Goal: Transaction & Acquisition: Purchase product/service

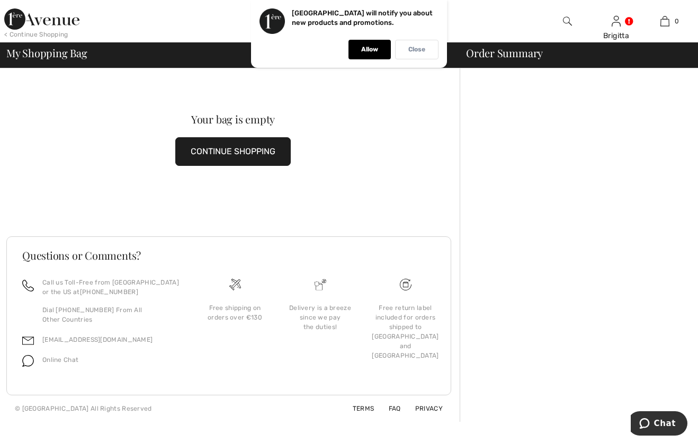
click at [412, 50] on p "Close" at bounding box center [416, 50] width 17 height 8
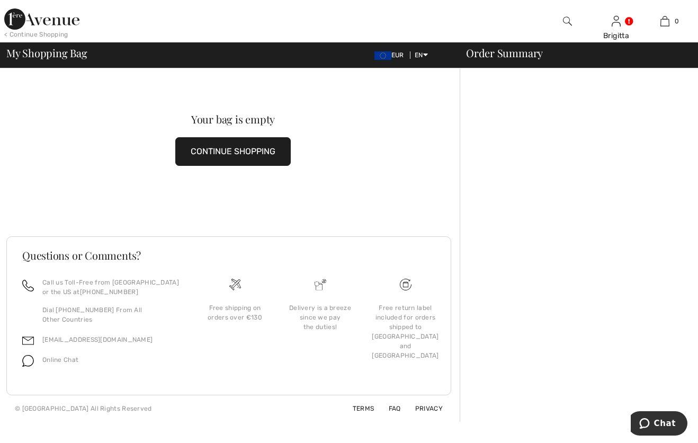
click at [53, 25] on img at bounding box center [41, 18] width 75 height 21
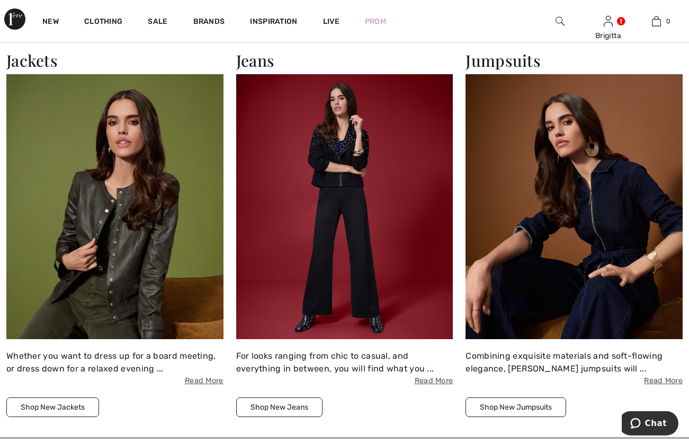
scroll to position [1242, 0]
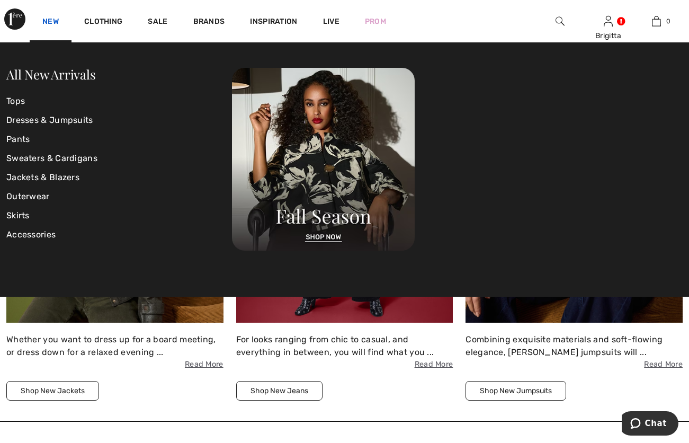
click at [48, 21] on link "New" at bounding box center [50, 22] width 16 height 11
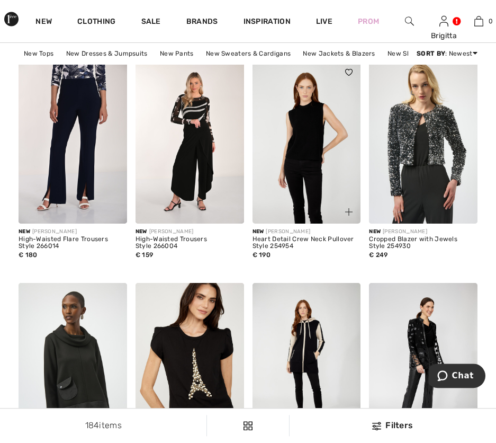
scroll to position [3243, 0]
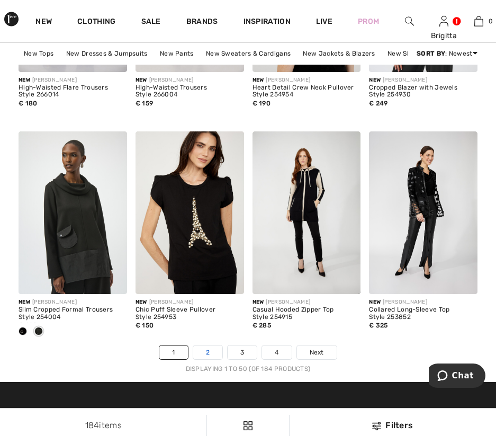
click at [211, 355] on link "2" at bounding box center [207, 352] width 29 height 14
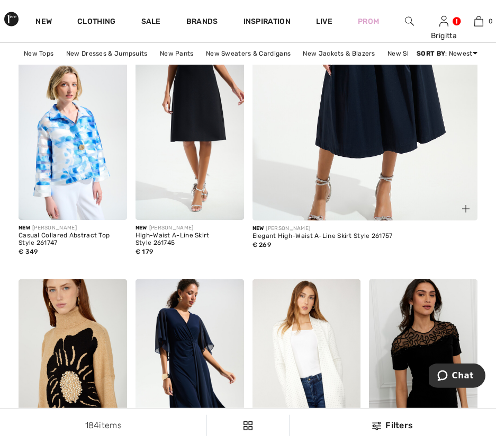
scroll to position [324, 0]
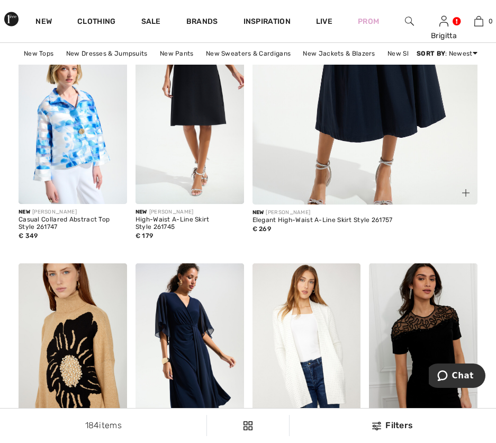
click at [347, 123] on img at bounding box center [365, 22] width 271 height 406
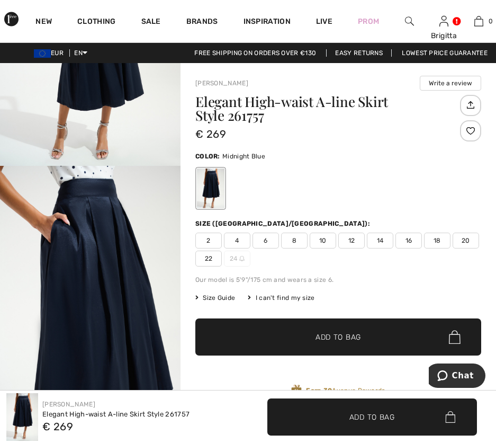
scroll to position [284, 0]
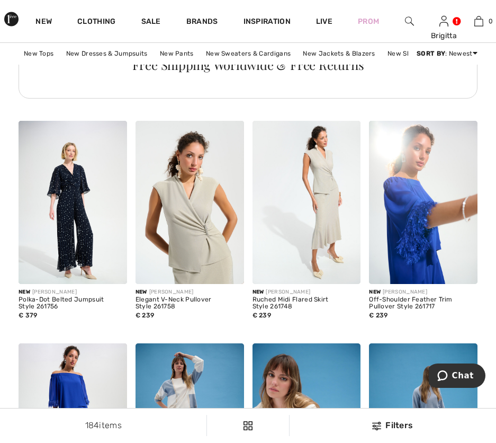
scroll to position [3133, 0]
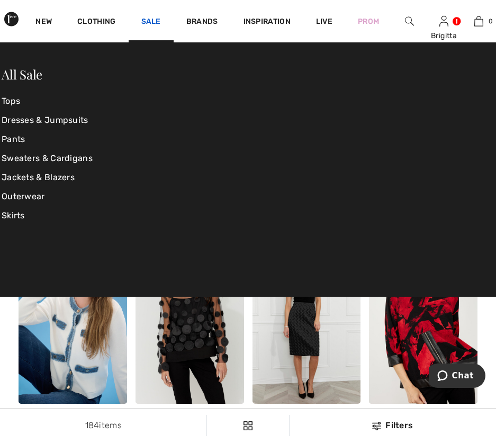
click at [145, 20] on link "Sale" at bounding box center [151, 22] width 20 height 11
click at [25, 74] on link "All Sale" at bounding box center [22, 74] width 41 height 17
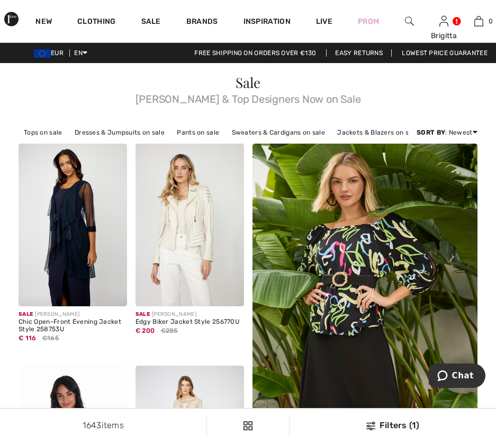
click at [373, 429] on img at bounding box center [370, 426] width 9 height 8
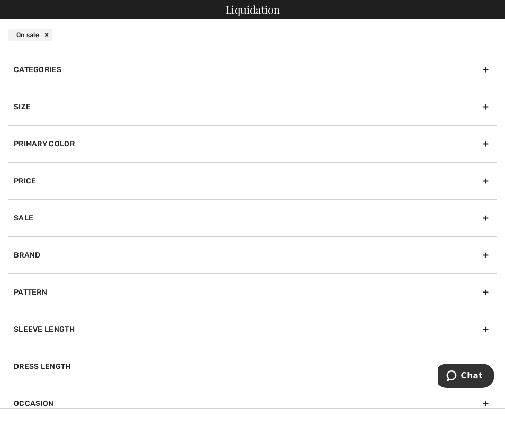
click at [79, 102] on div "Size" at bounding box center [252, 106] width 488 height 37
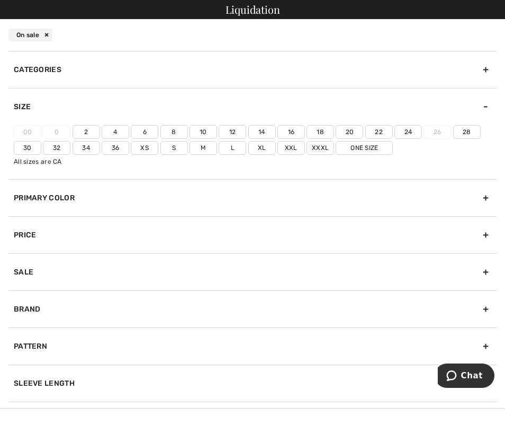
click at [327, 131] on label "18" at bounding box center [321, 132] width 28 height 14
click at [0, 0] on input"] "18" at bounding box center [0, 0] width 0 height 0
click at [393, 144] on label "One Size" at bounding box center [364, 148] width 57 height 14
click at [0, 0] on input"] "One Size" at bounding box center [0, 0] width 0 height 0
click at [276, 146] on label "Xl" at bounding box center [262, 148] width 28 height 14
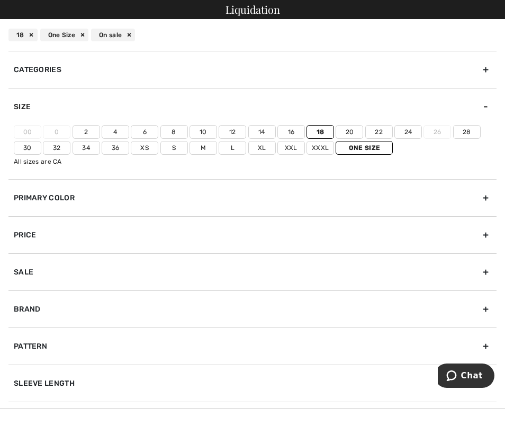
click at [0, 0] on input"] "Xl" at bounding box center [0, 0] width 0 height 0
click at [276, 148] on label "Xl" at bounding box center [262, 148] width 28 height 14
click at [0, 0] on input"] "Xl" at bounding box center [0, 0] width 0 height 0
click at [305, 146] on label "Xxl" at bounding box center [292, 148] width 28 height 14
click at [0, 0] on input"] "Xxl" at bounding box center [0, 0] width 0 height 0
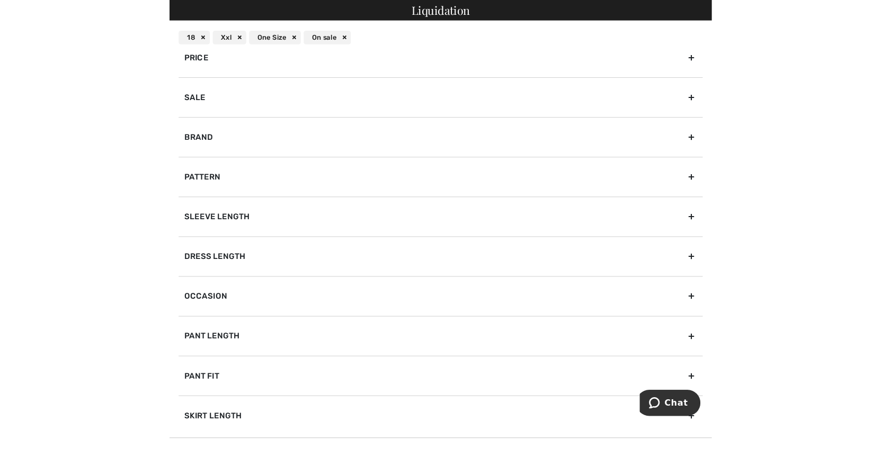
scroll to position [165, 0]
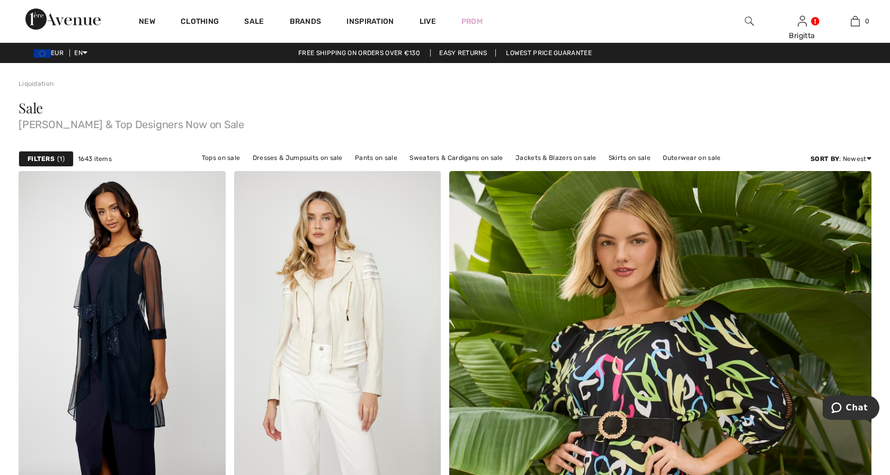
click at [392, 101] on div at bounding box center [445, 237] width 890 height 475
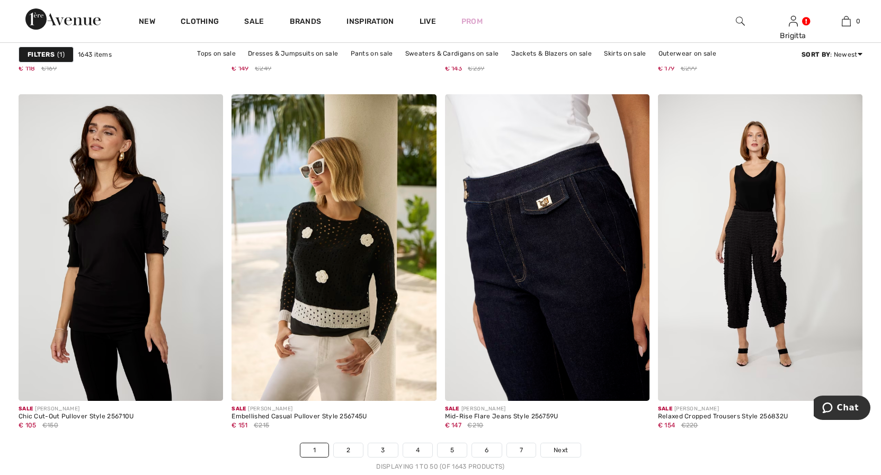
scroll to position [5186, 0]
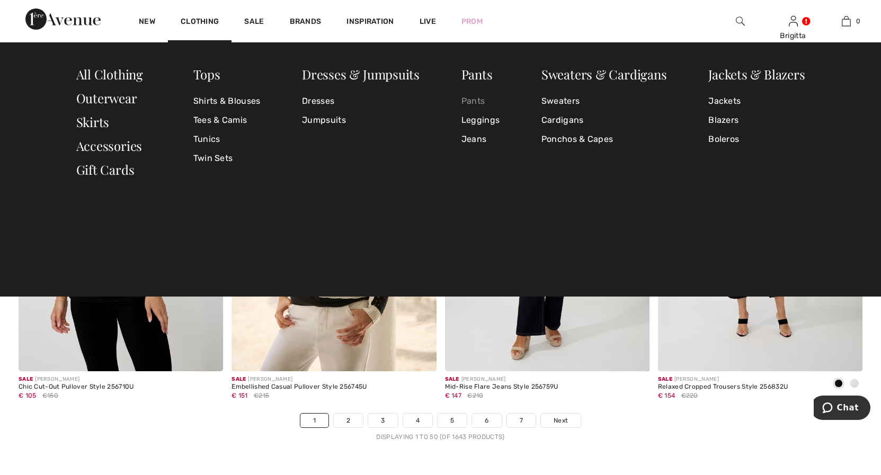
click at [477, 103] on link "Pants" at bounding box center [480, 101] width 38 height 19
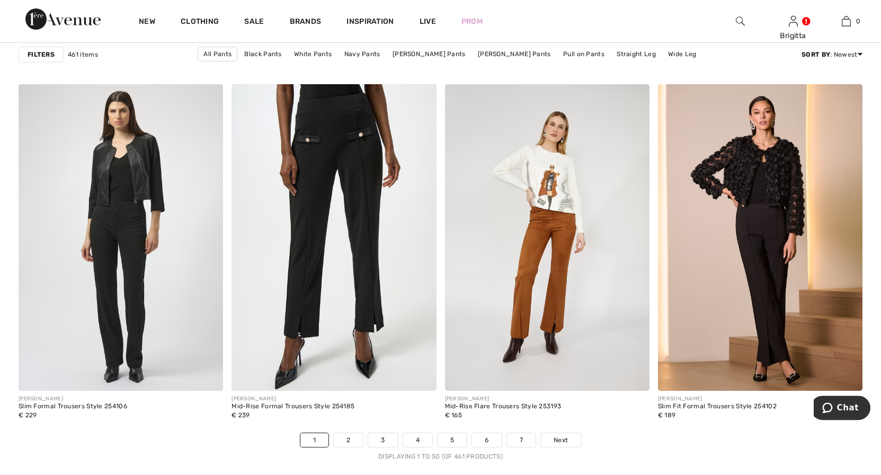
scroll to position [5186, 0]
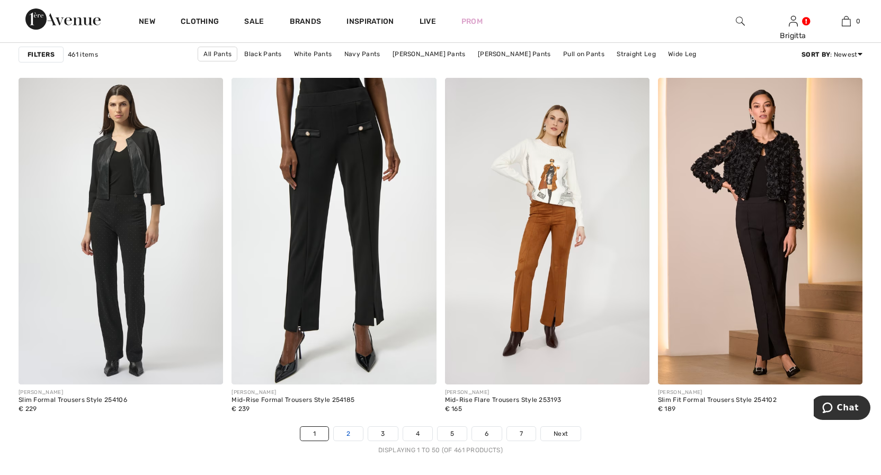
click at [356, 438] on link "2" at bounding box center [348, 434] width 29 height 14
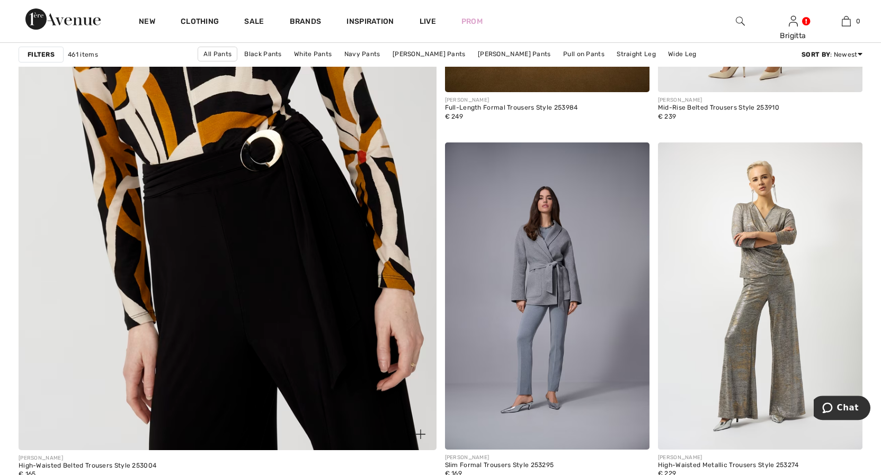
scroll to position [3187, 0]
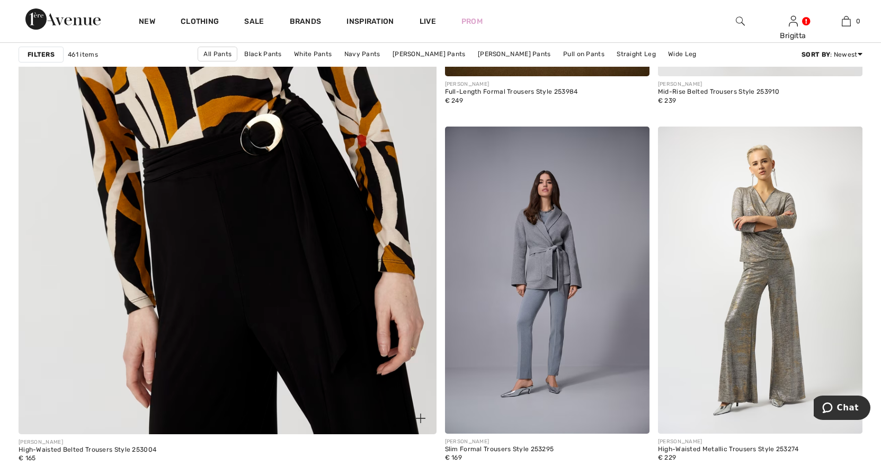
click at [216, 256] on img at bounding box center [227, 145] width 501 height 751
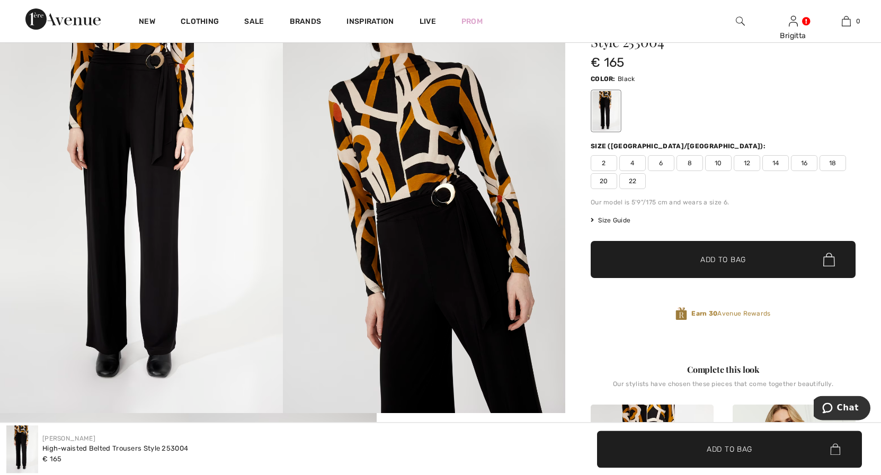
scroll to position [54, 0]
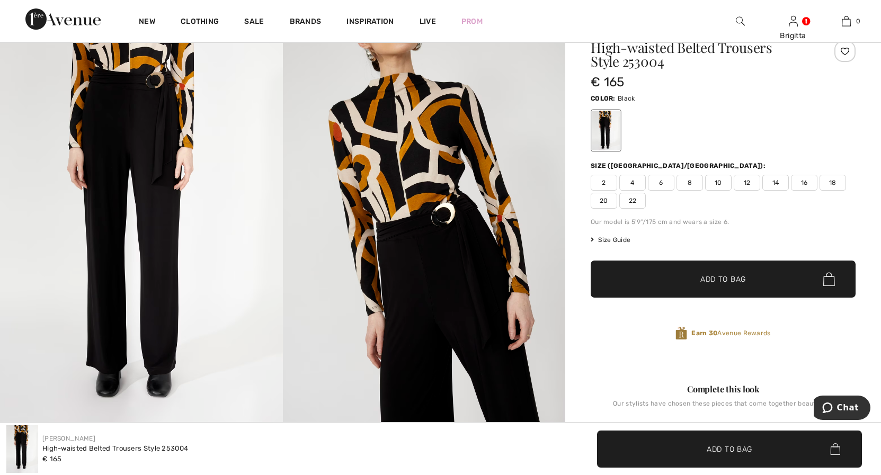
click at [835, 186] on span "18" at bounding box center [832, 183] width 26 height 16
click at [774, 268] on span "✔ Added to Bag Add to Bag" at bounding box center [722, 279] width 265 height 37
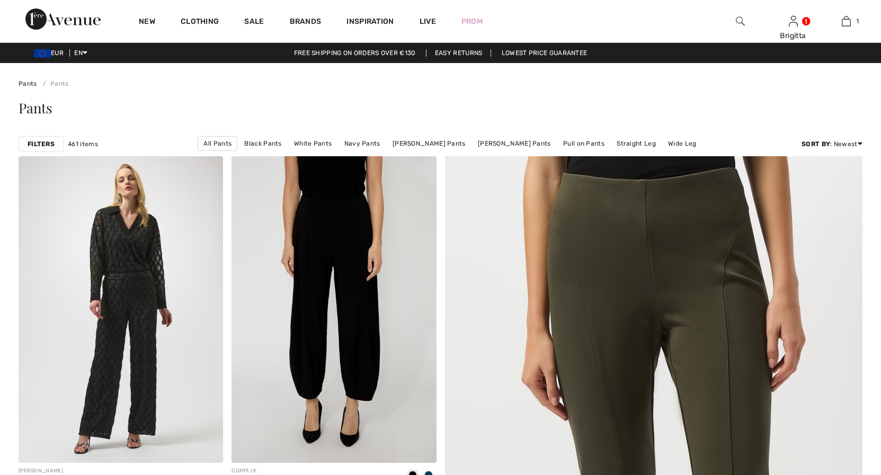
scroll to position [3187, 0]
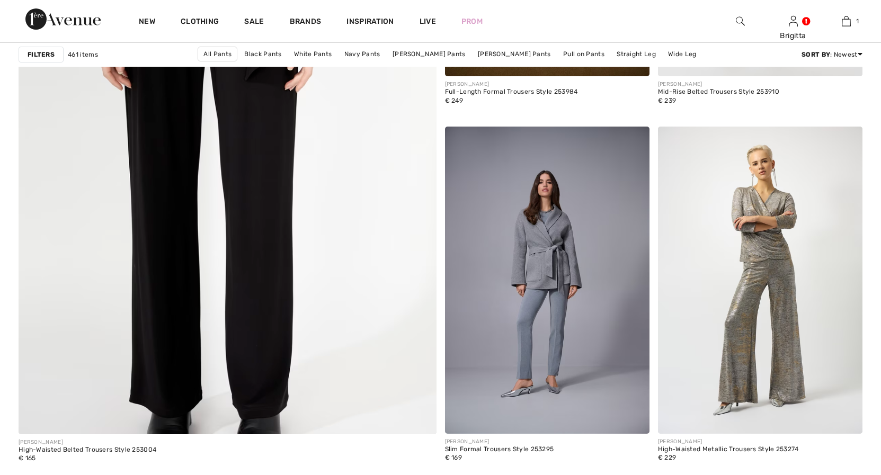
checkbox input "true"
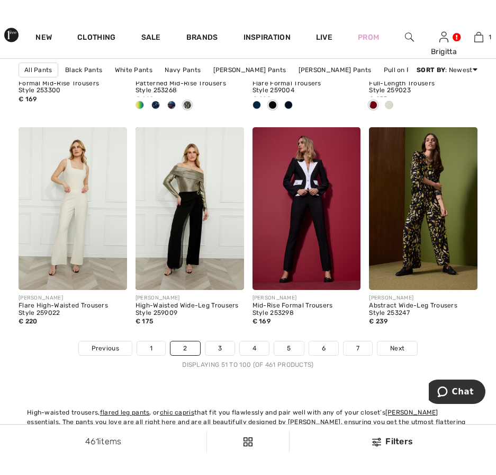
scroll to position [3337, 0]
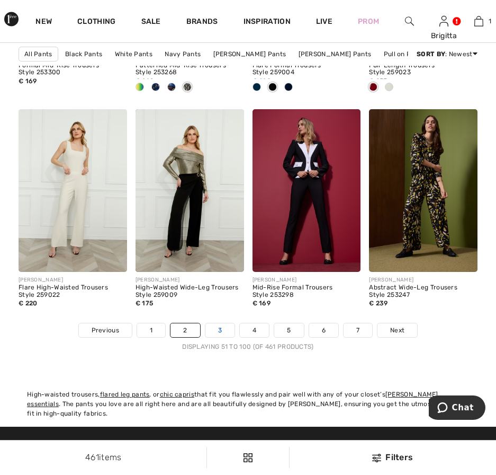
click at [218, 332] on link "3" at bounding box center [219, 330] width 29 height 14
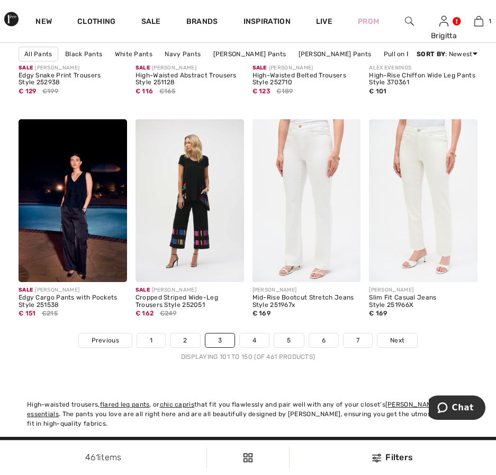
scroll to position [2971, 0]
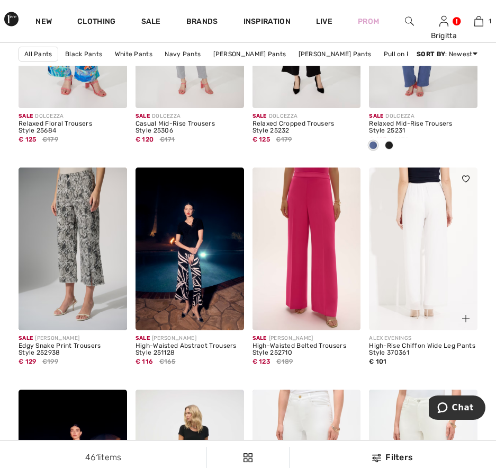
click at [423, 257] on img at bounding box center [423, 248] width 109 height 163
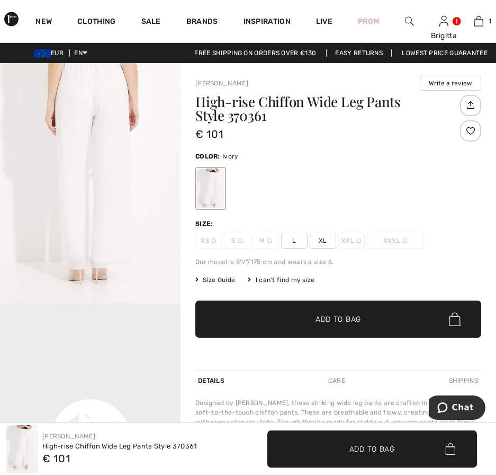
scroll to position [483, 0]
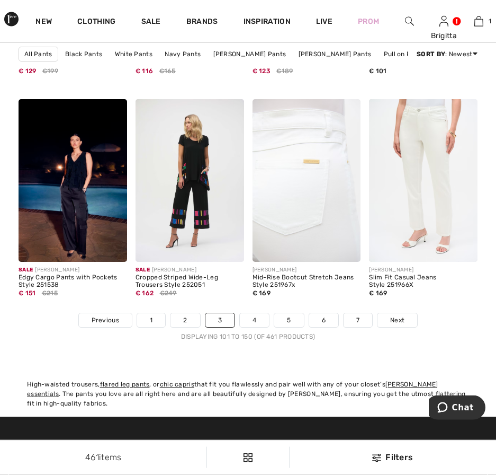
scroll to position [3349, 0]
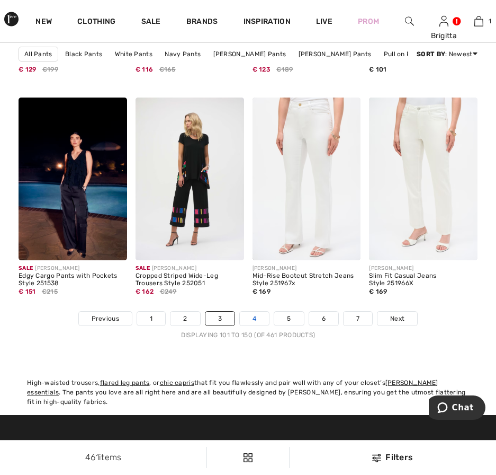
click at [255, 325] on link "4" at bounding box center [254, 318] width 29 height 14
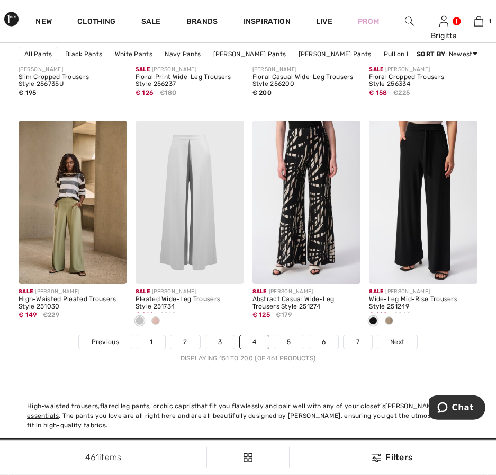
scroll to position [3295, 0]
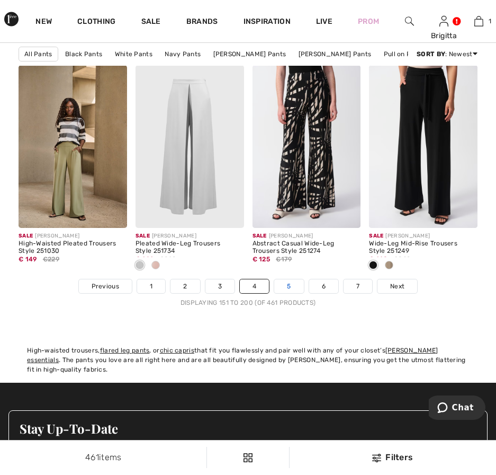
click at [284, 293] on link "5" at bounding box center [288, 286] width 29 height 14
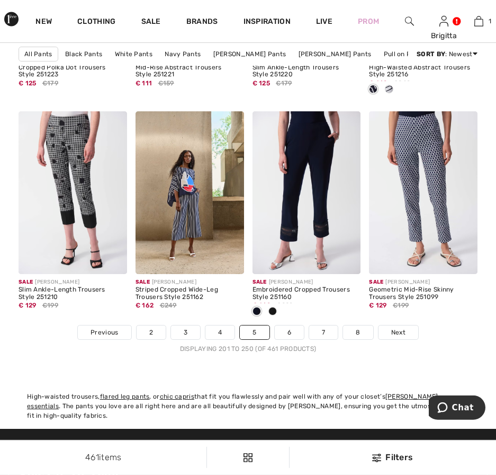
scroll to position [3403, 0]
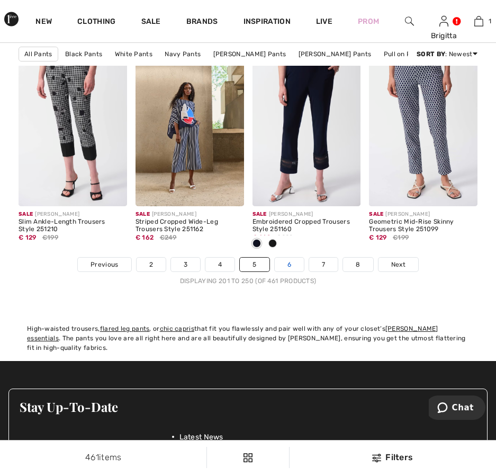
click at [294, 267] on link "6" at bounding box center [289, 264] width 29 height 14
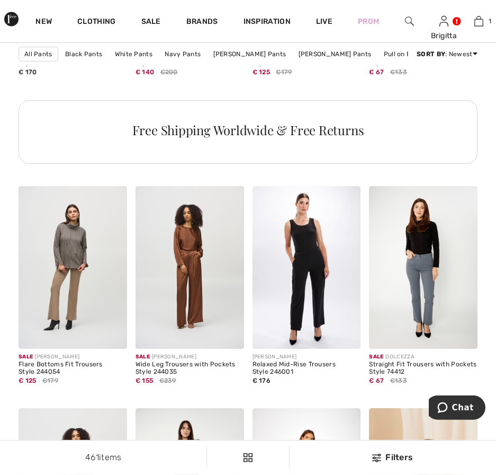
scroll to position [918, 0]
